Goal: Navigation & Orientation: Understand site structure

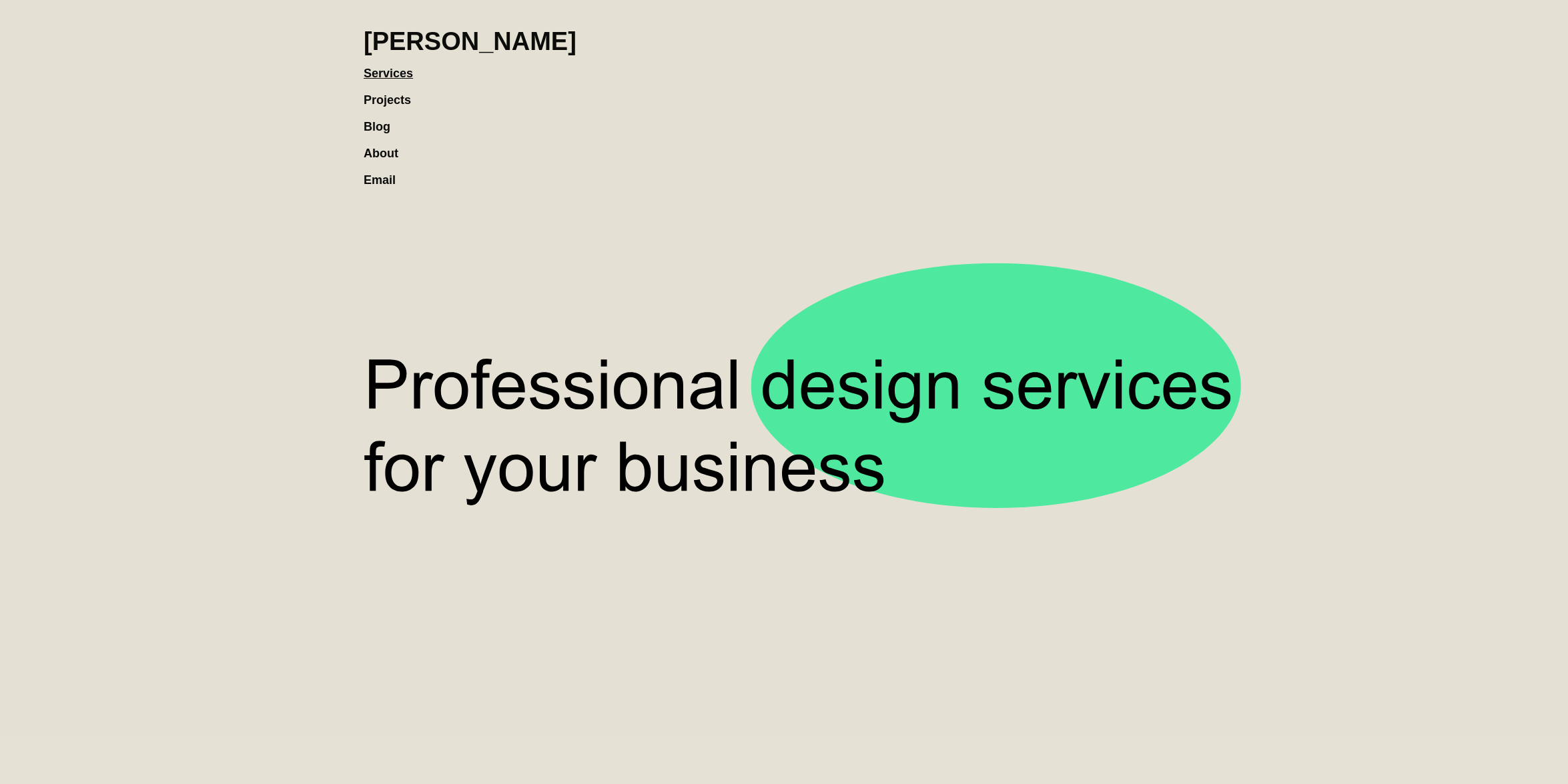
click at [383, 152] on link "About" at bounding box center [387, 147] width 48 height 27
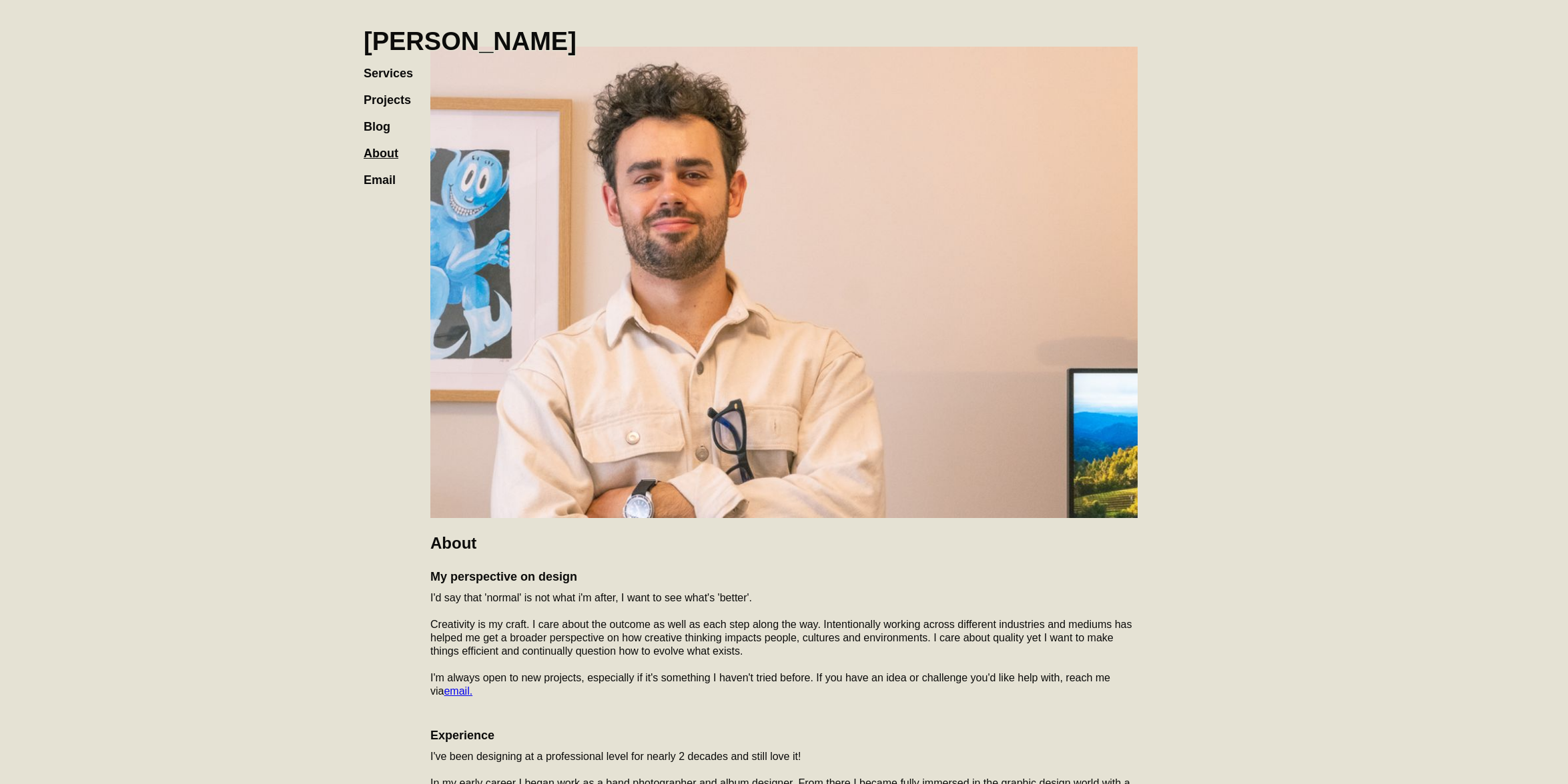
scroll to position [315, 0]
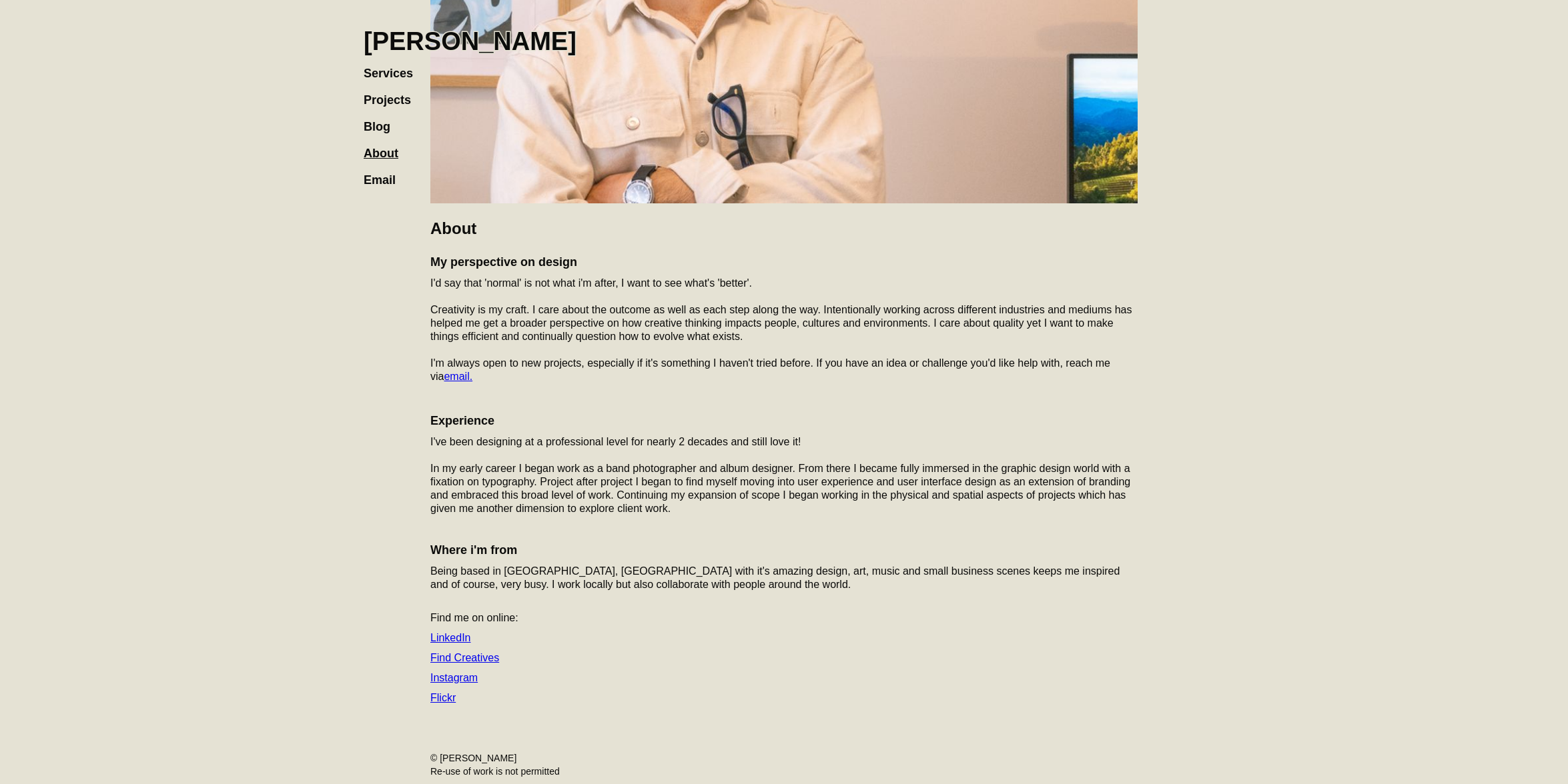
click at [459, 680] on link "Instagram" at bounding box center [455, 678] width 48 height 11
click at [408, 103] on link "Projects" at bounding box center [394, 93] width 61 height 27
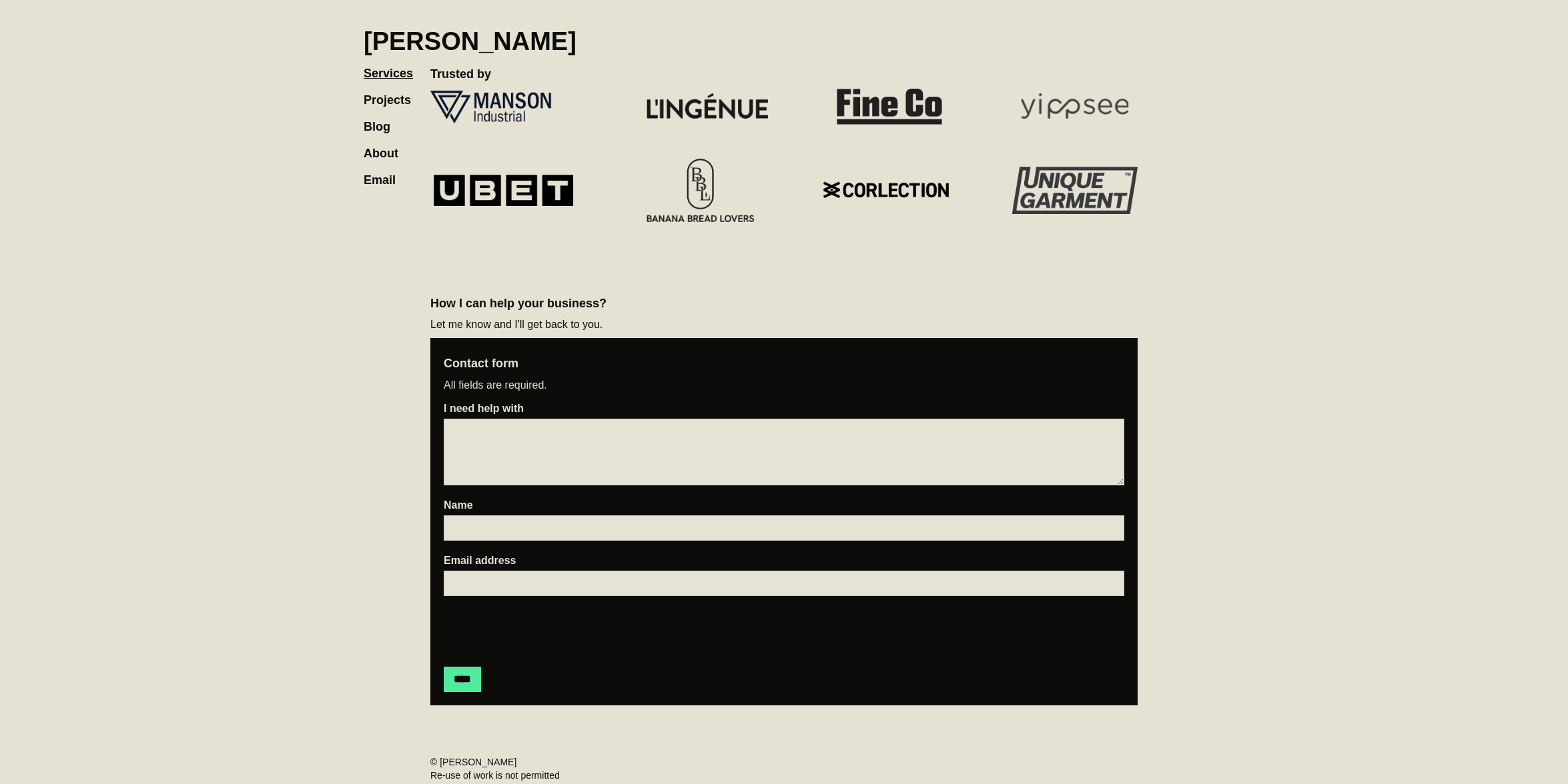
scroll to position [1678, 0]
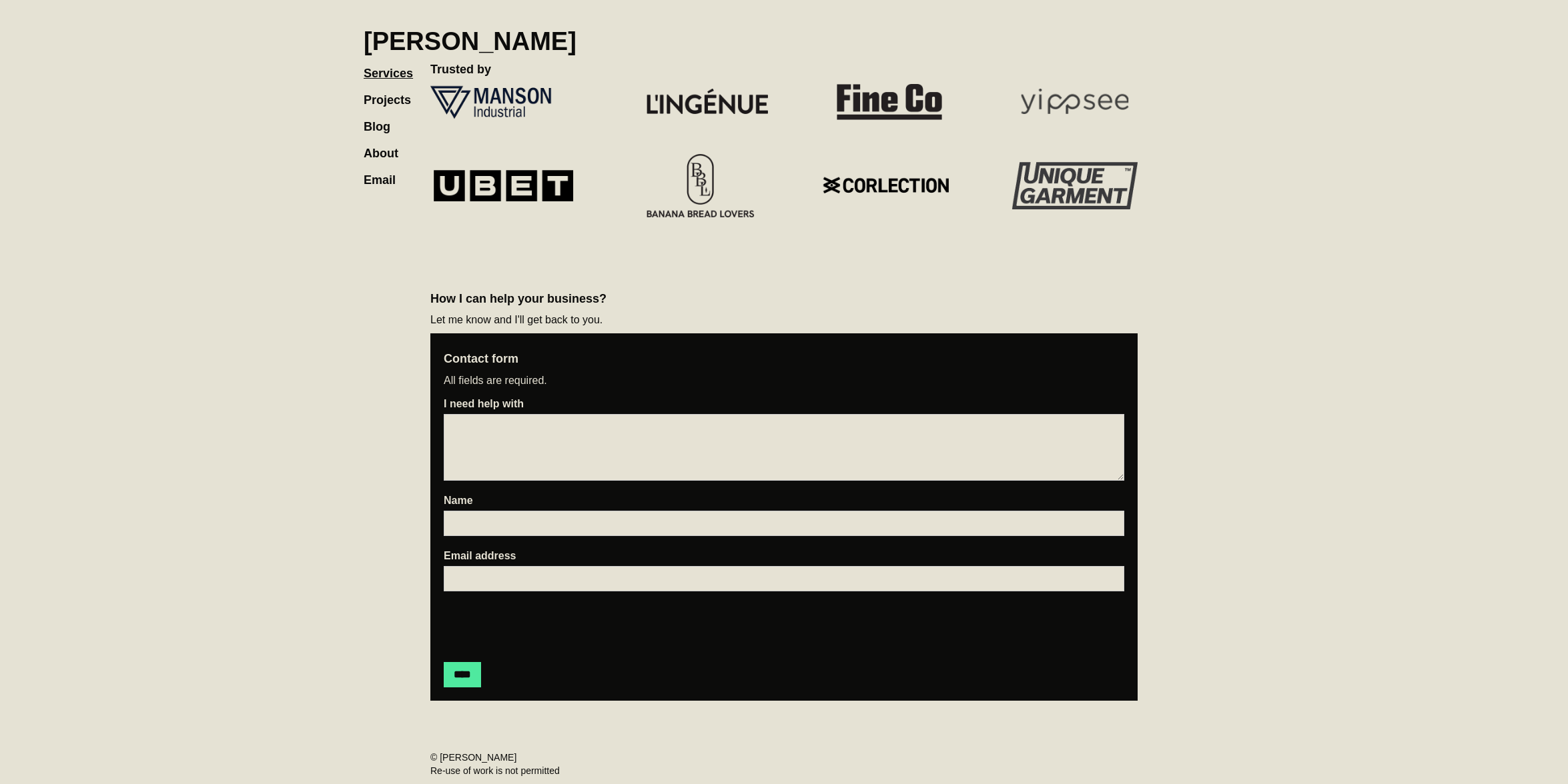
click at [383, 155] on link "About" at bounding box center [387, 147] width 48 height 27
